Goal: Transaction & Acquisition: Book appointment/travel/reservation

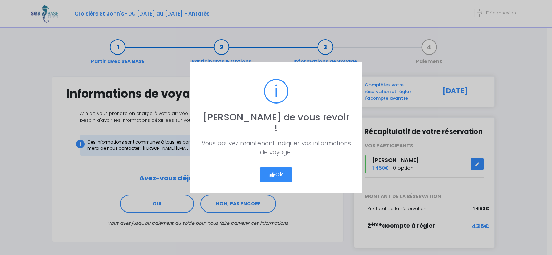
click at [277, 170] on button "Ok" at bounding box center [276, 174] width 32 height 14
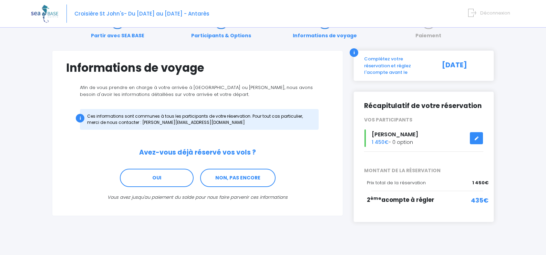
scroll to position [29, 0]
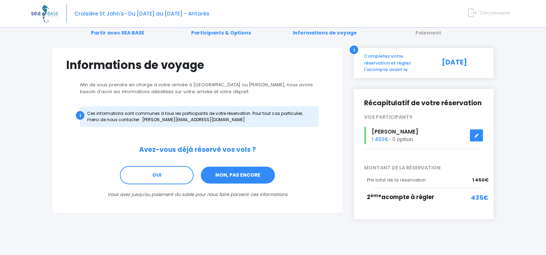
click at [238, 173] on link "NON, PAS ENCORE" at bounding box center [237, 175] width 75 height 19
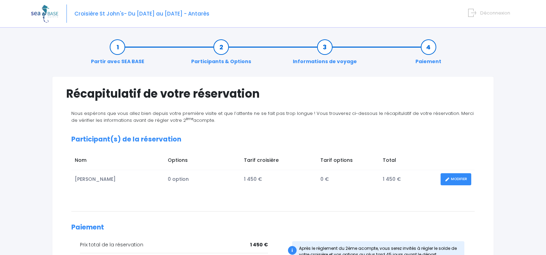
click at [237, 60] on link "Participants & Options" at bounding box center [221, 54] width 67 height 22
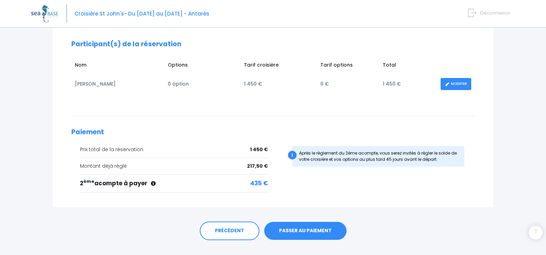
scroll to position [108, 0]
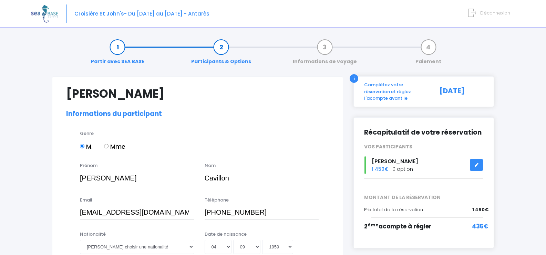
select select "N4"
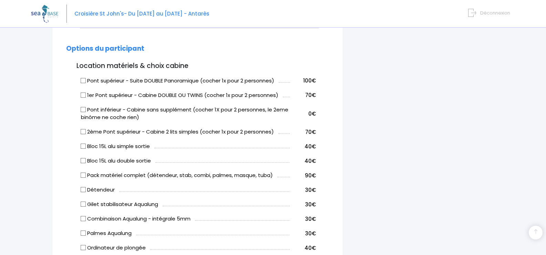
scroll to position [338, 0]
click at [83, 94] on input "1er Pont supérieur - Cabine DOUBLE OU TWINS (cocher 1x pour 2 personnes)" at bounding box center [84, 95] width 6 height 6
checkbox input "true"
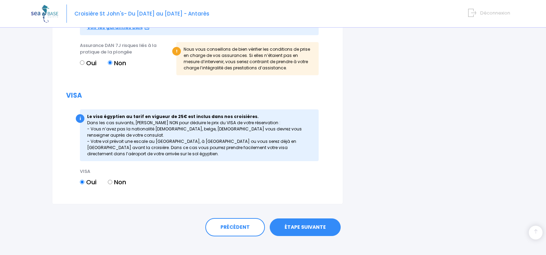
scroll to position [792, 0]
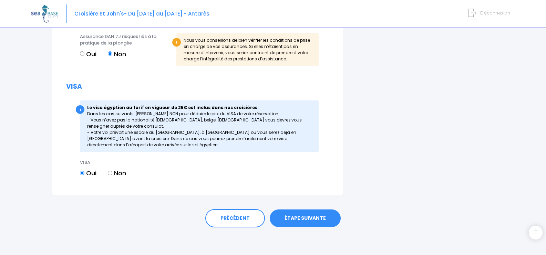
click at [303, 216] on link "ÉTAPE SUIVANTE" at bounding box center [305, 218] width 71 height 18
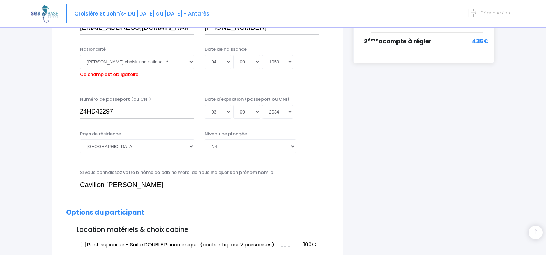
scroll to position [171, 0]
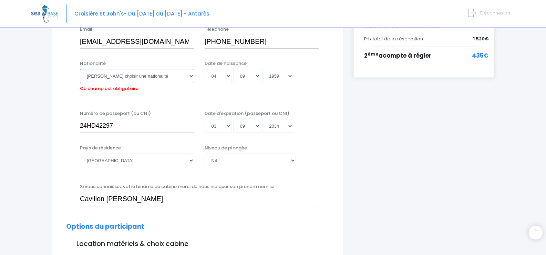
click at [191, 73] on select "Veuillez choisir une nationalité Afghane Albanaise Algerienne Allemande America…" at bounding box center [137, 76] width 114 height 14
select select "Française"
click at [80, 69] on select "Veuillez choisir une nationalité Afghane Albanaise Algerienne Allemande America…" at bounding box center [137, 76] width 114 height 14
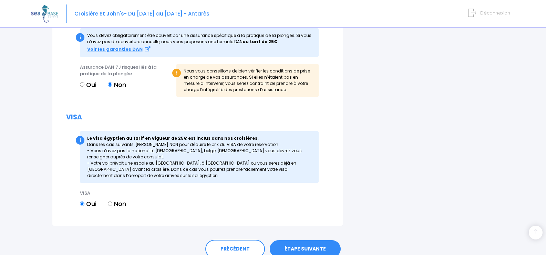
scroll to position [792, 0]
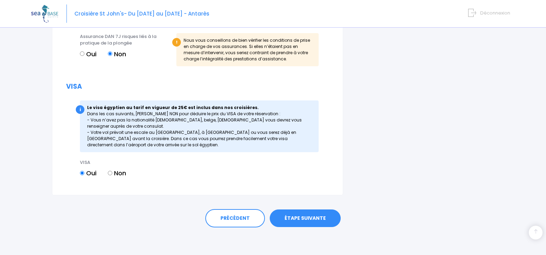
click at [306, 214] on link "ÉTAPE SUIVANTE" at bounding box center [305, 218] width 71 height 18
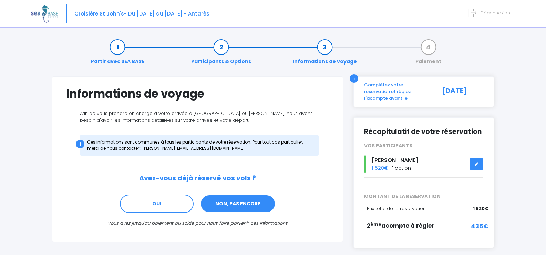
click at [255, 201] on link "NON, PAS ENCORE" at bounding box center [237, 203] width 75 height 19
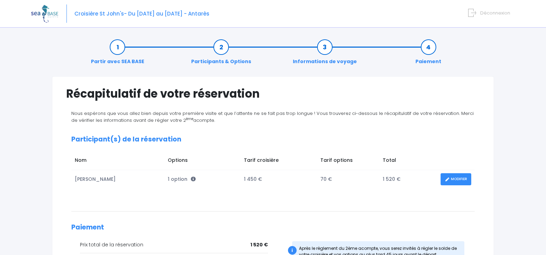
click at [494, 12] on span "Déconnexion" at bounding box center [496, 13] width 30 height 7
